Goal: Task Accomplishment & Management: Manage account settings

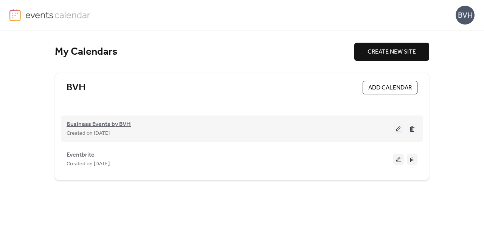
click at [109, 127] on span "Business Events by BVH" at bounding box center [99, 124] width 64 height 9
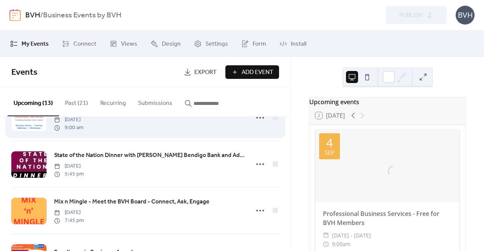
scroll to position [47, 0]
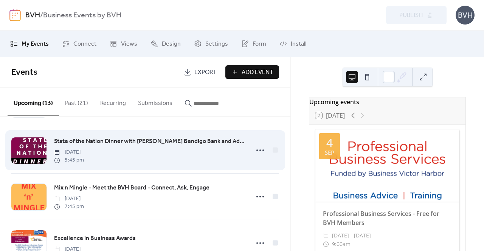
click at [128, 142] on span "State of the Nation Dinner with [PERSON_NAME] Bendigo Bank and Adelaide Bank Ch…" at bounding box center [149, 141] width 191 height 9
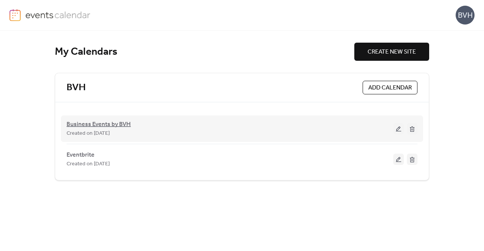
click at [102, 125] on span "Business Events by BVH" at bounding box center [99, 124] width 64 height 9
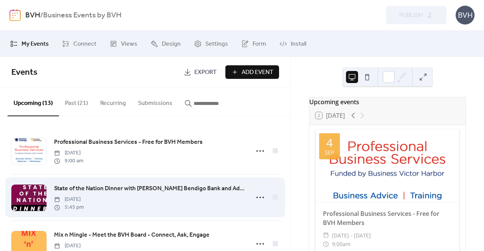
click at [134, 191] on span "State of the Nation Dinner with [PERSON_NAME] Bendigo Bank and Adelaide Bank Ch…" at bounding box center [149, 188] width 191 height 9
